Goal: Task Accomplishment & Management: Use online tool/utility

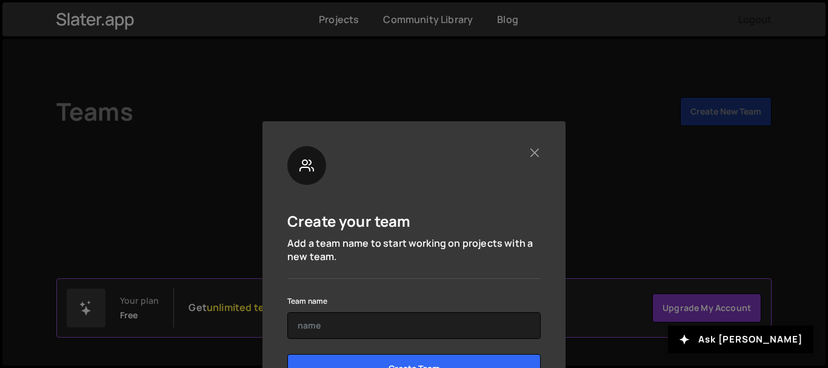
scroll to position [54, 0]
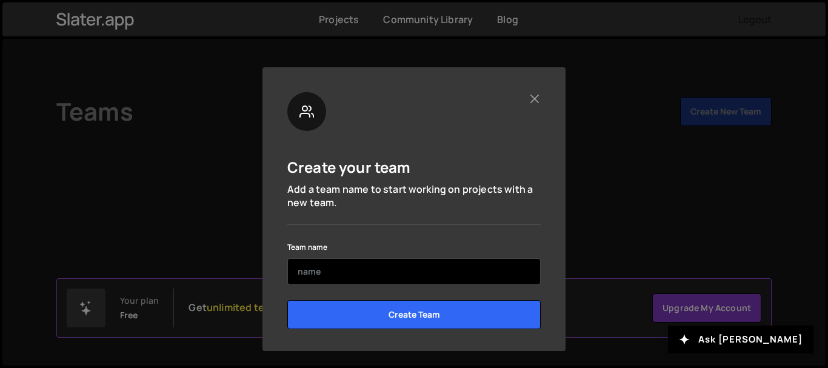
click at [331, 274] on input "text" at bounding box center [414, 271] width 254 height 27
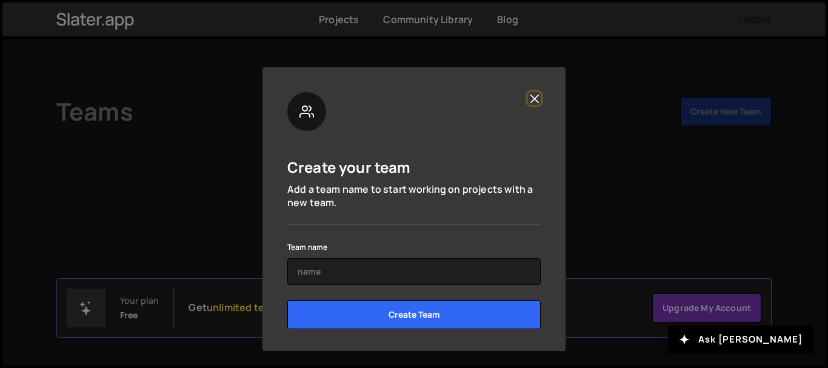
click at [528, 100] on button "Close" at bounding box center [534, 98] width 13 height 13
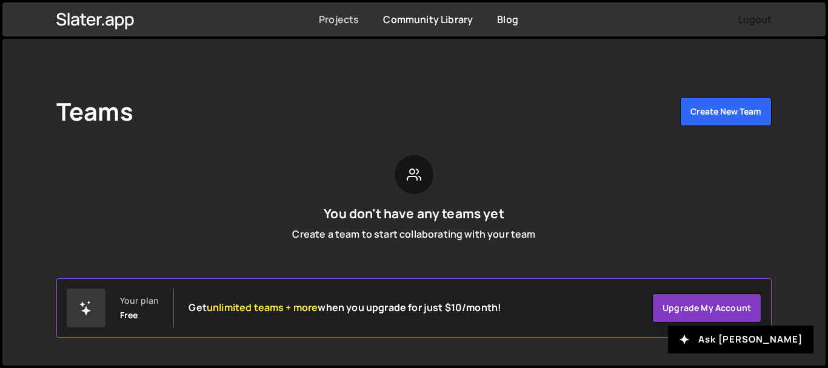
click at [351, 22] on link "Projects" at bounding box center [339, 19] width 40 height 13
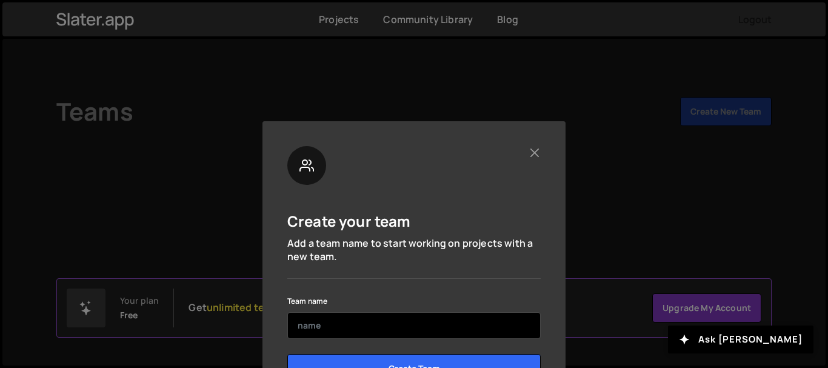
click at [352, 325] on input "text" at bounding box center [414, 325] width 254 height 27
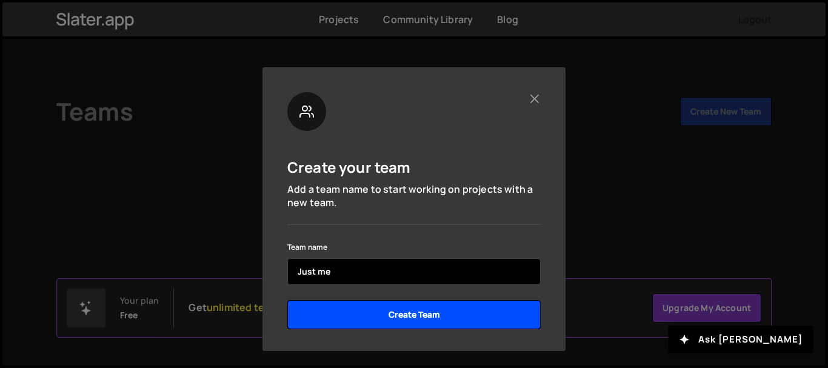
type input "Just me"
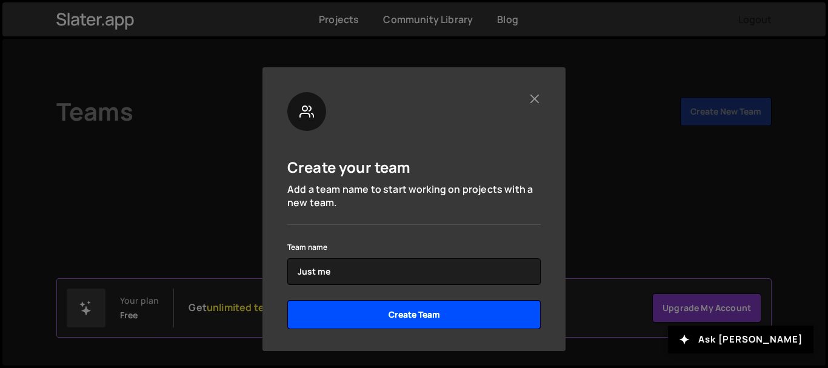
click at [466, 314] on input "Create Team" at bounding box center [414, 314] width 254 height 29
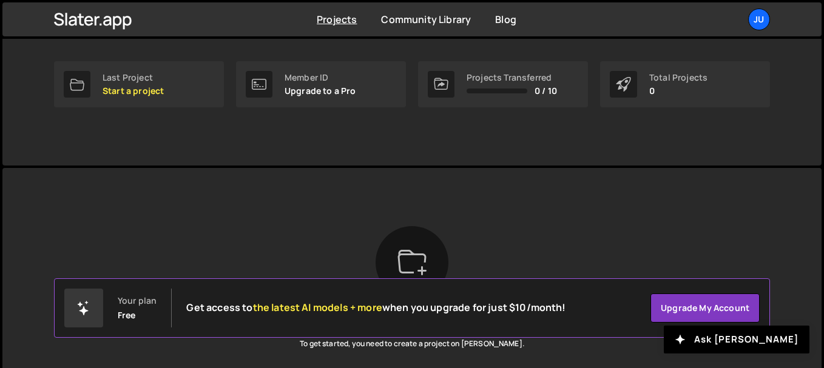
scroll to position [283, 0]
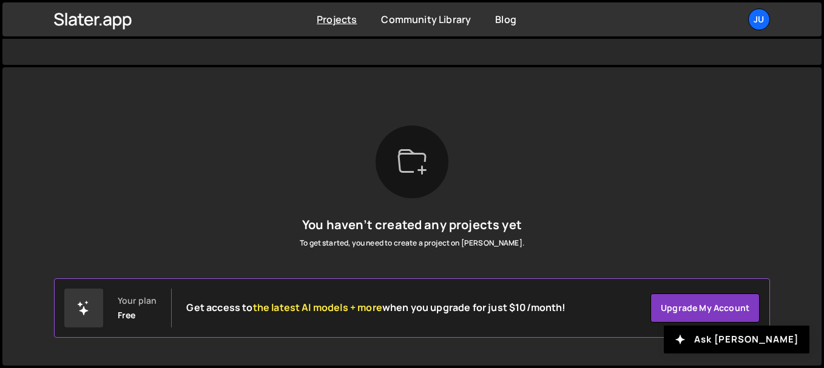
click at [404, 158] on icon at bounding box center [411, 161] width 29 height 29
click at [413, 164] on icon at bounding box center [411, 161] width 29 height 29
click at [425, 170] on icon at bounding box center [421, 170] width 9 height 9
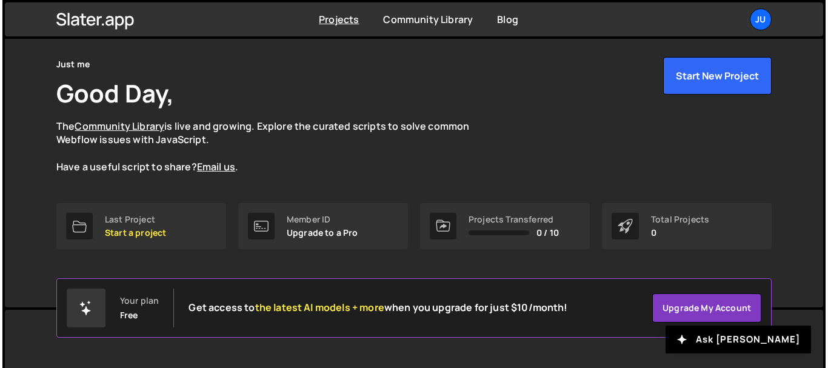
scroll to position [0, 0]
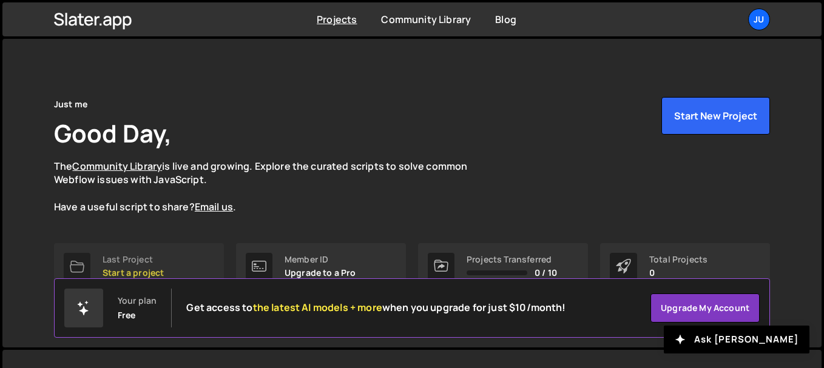
click at [150, 263] on div "Last Project" at bounding box center [132, 260] width 61 height 10
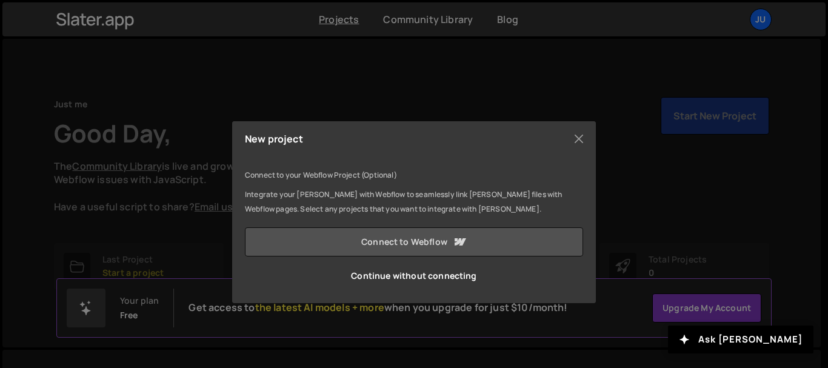
click at [482, 241] on link "Connect to Webflow" at bounding box center [414, 241] width 338 height 29
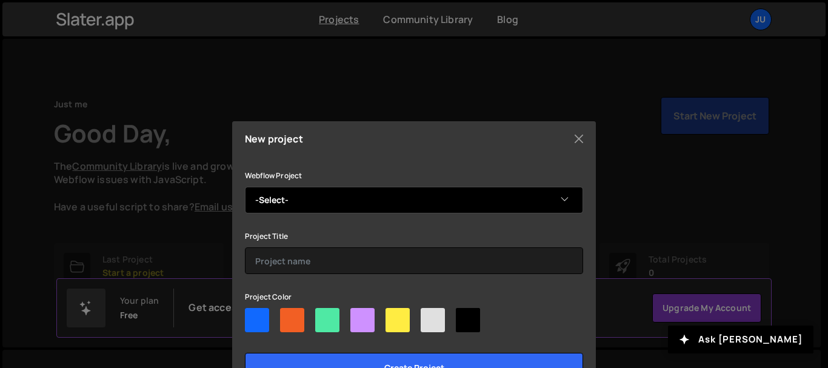
click at [457, 199] on select "-Select- diverse portfolio [PERSON_NAME]'s Portfolio" at bounding box center [414, 200] width 338 height 27
select select "68b6fdaa80dbfc7daae2753b"
click at [245, 187] on select "-Select- diverse portfolio [PERSON_NAME]'s Portfolio" at bounding box center [414, 200] width 338 height 27
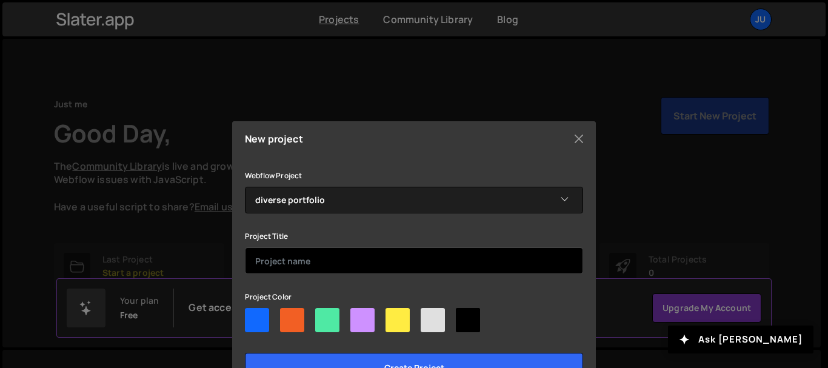
click at [366, 253] on input "text" at bounding box center [414, 260] width 338 height 27
type input "d"
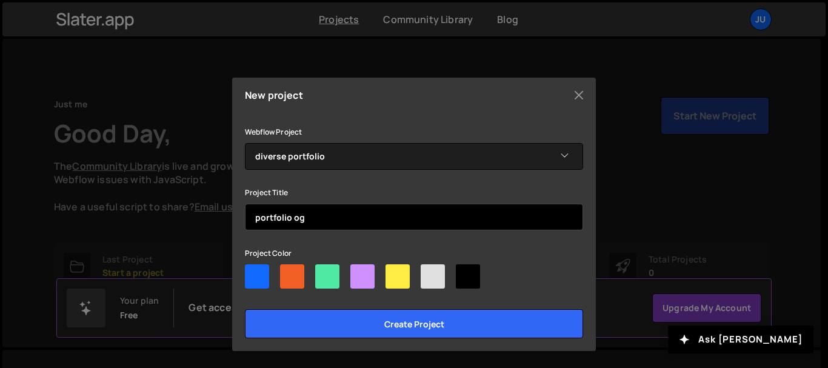
type input "portfolio og"
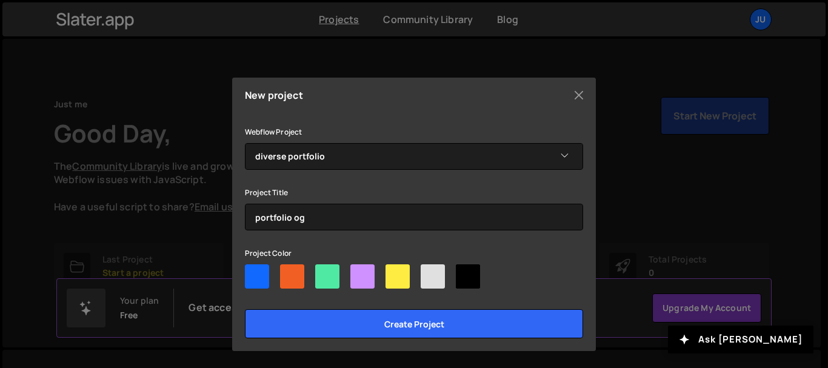
click at [261, 268] on div at bounding box center [257, 276] width 24 height 24
click at [253, 268] on input"] "radio" at bounding box center [249, 268] width 8 height 8
radio input"] "true"
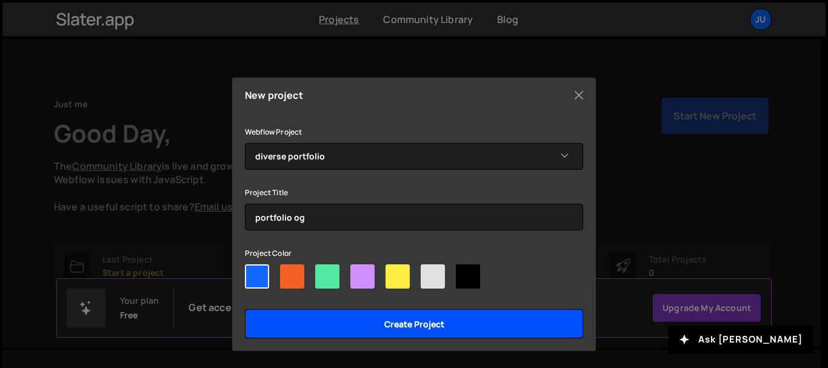
click at [409, 321] on input "Create project" at bounding box center [414, 323] width 338 height 29
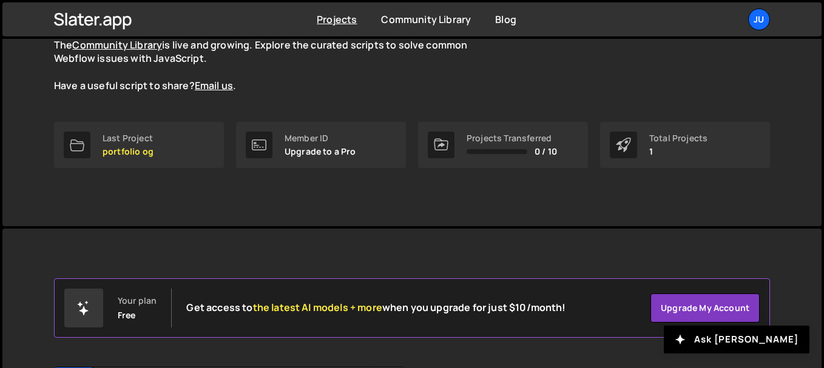
scroll to position [243, 0]
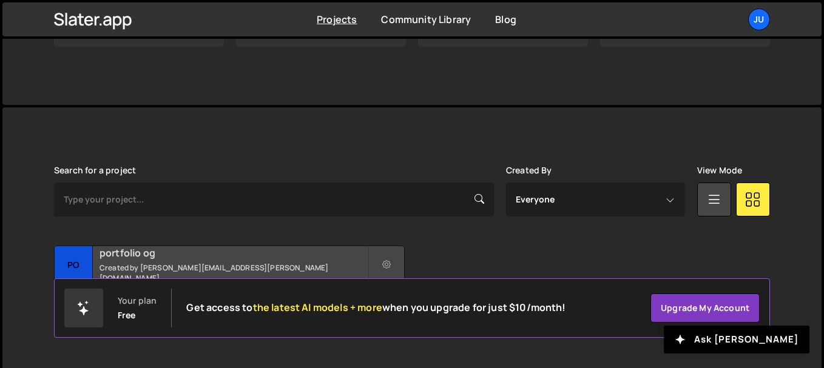
click at [247, 272] on small "Created by [PERSON_NAME][EMAIL_ADDRESS][PERSON_NAME][DOMAIN_NAME]" at bounding box center [233, 273] width 268 height 21
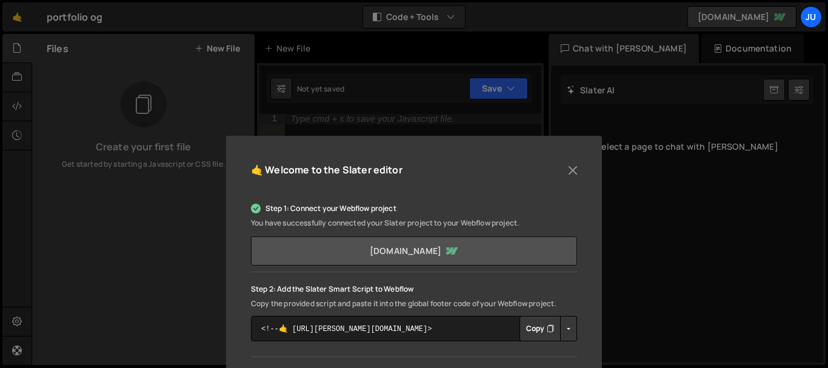
scroll to position [61, 0]
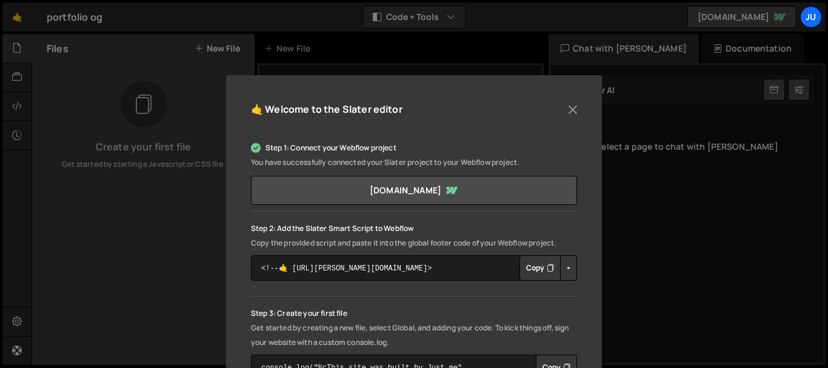
click at [543, 269] on button "Copy" at bounding box center [540, 267] width 41 height 25
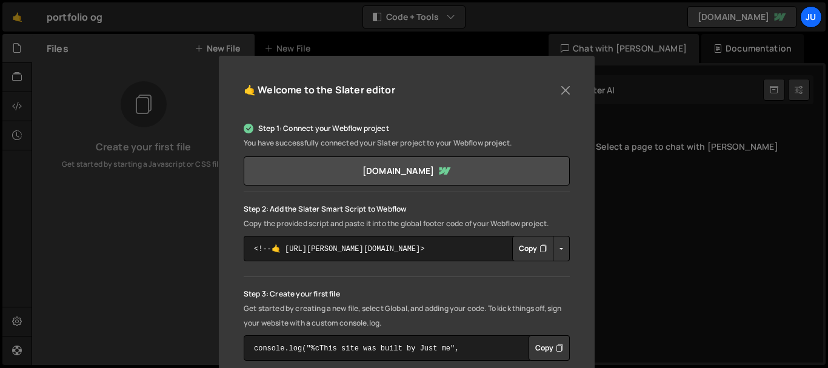
scroll to position [0, 0]
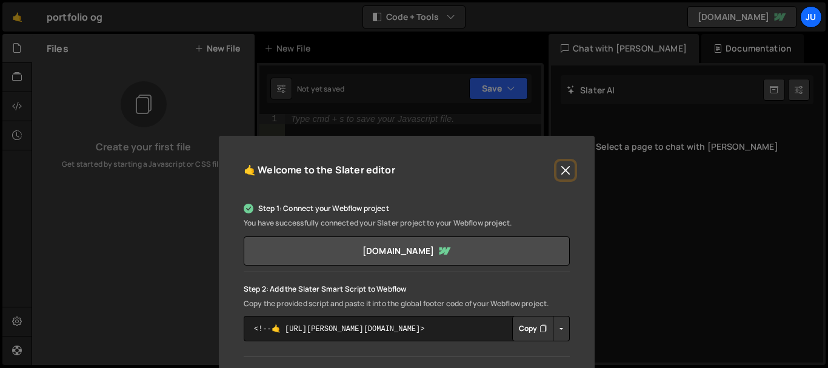
click at [560, 169] on button "Close" at bounding box center [566, 170] width 18 height 18
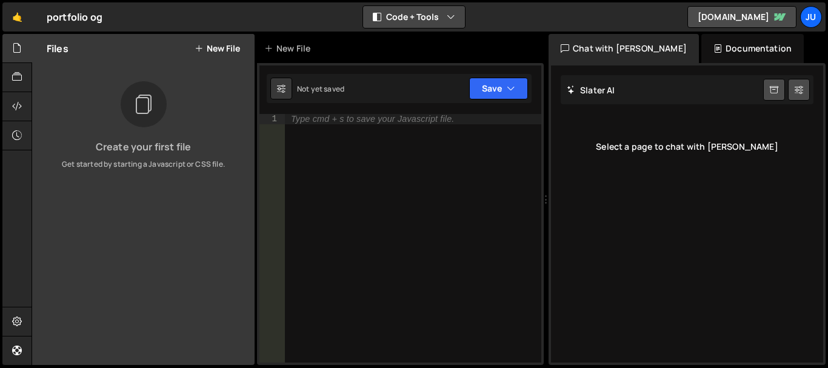
click at [453, 21] on icon "button" at bounding box center [451, 17] width 8 height 12
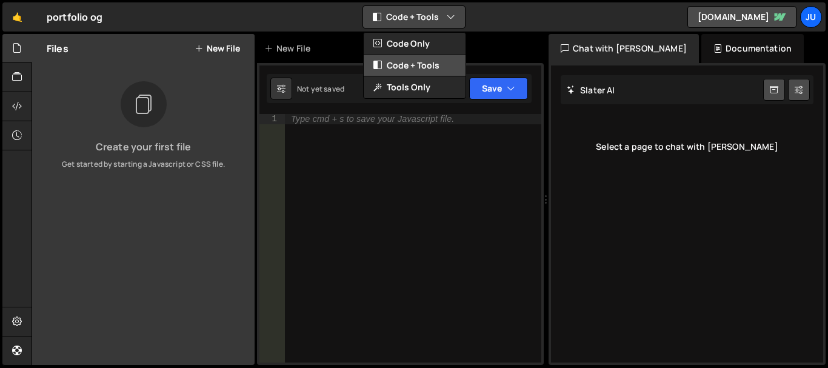
click at [438, 59] on button "Code + Tools" at bounding box center [415, 66] width 102 height 22
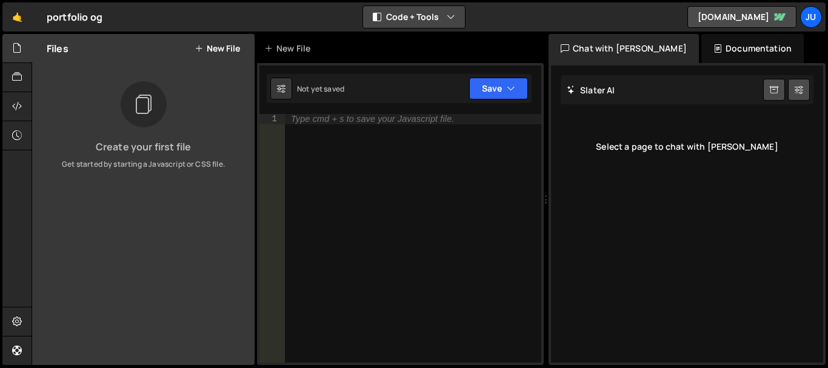
click at [448, 15] on icon "button" at bounding box center [451, 17] width 8 height 12
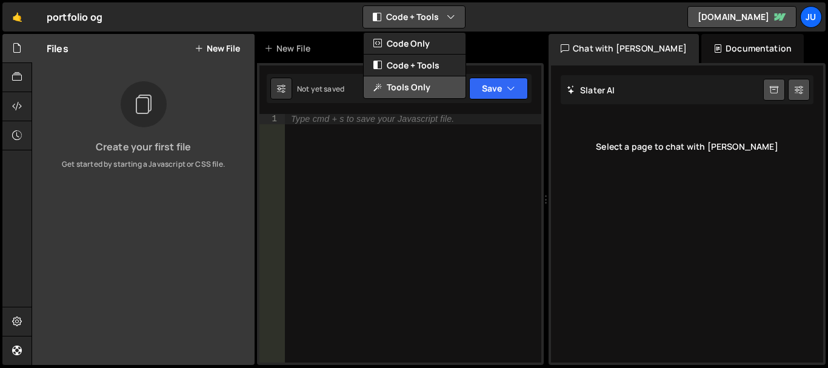
click at [435, 82] on button "Tools Only" at bounding box center [415, 87] width 102 height 22
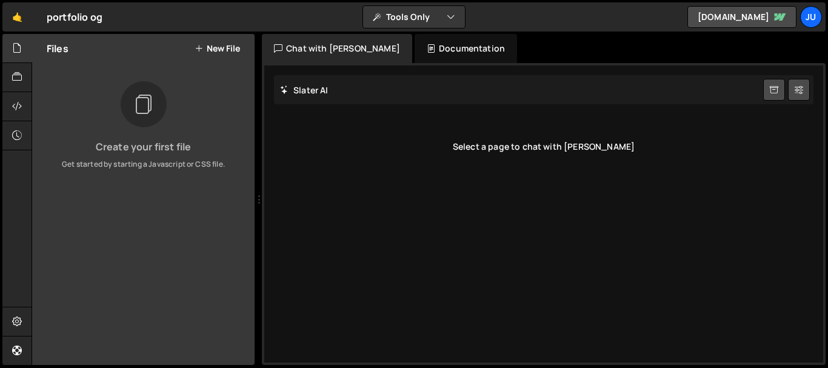
click at [444, 42] on div "Documentation" at bounding box center [466, 48] width 102 height 29
